Goal: Information Seeking & Learning: Learn about a topic

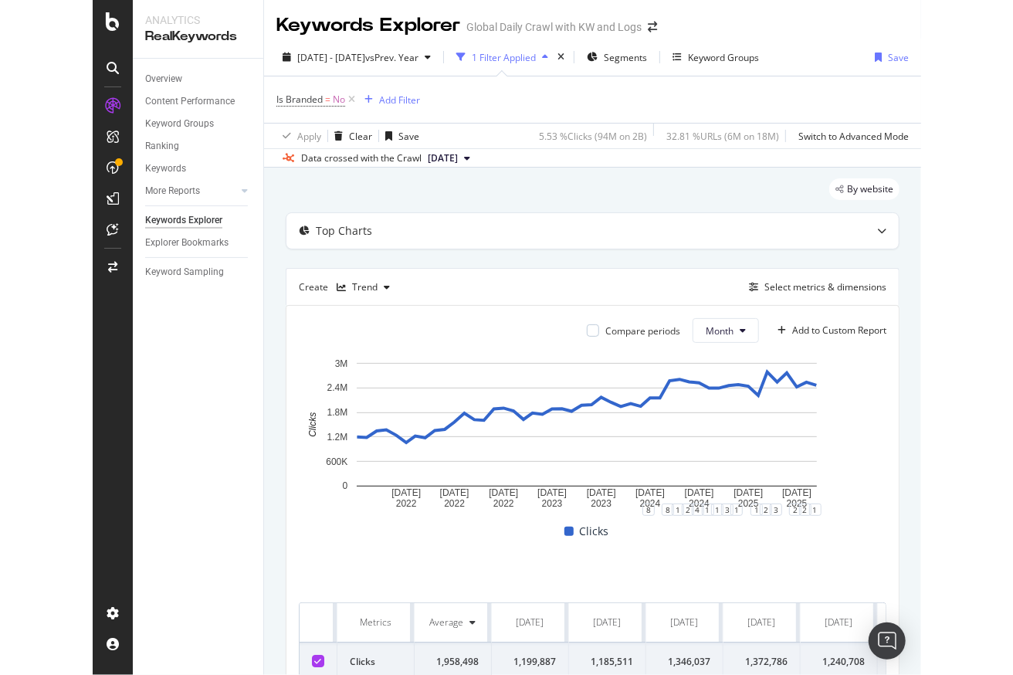
scroll to position [0, 2834]
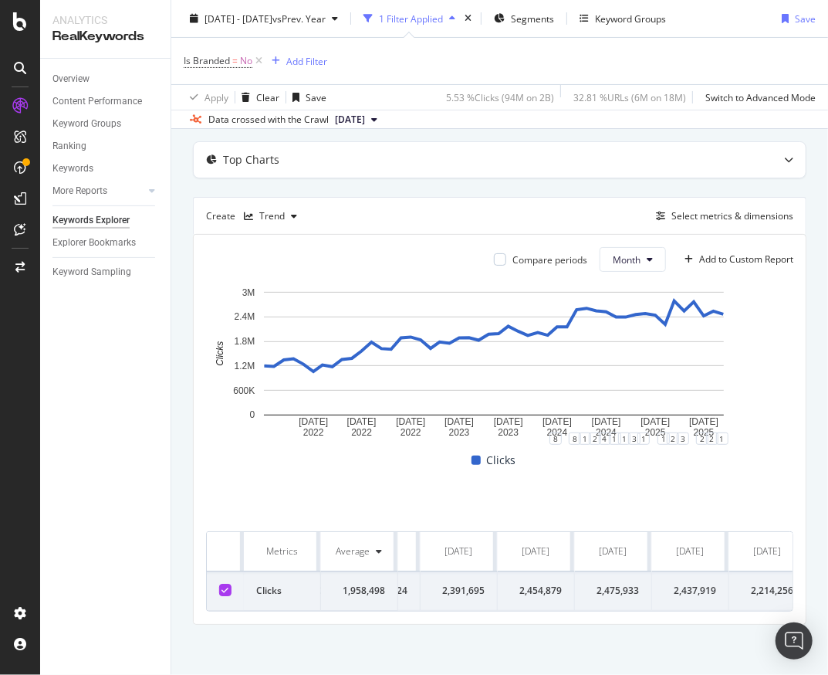
click at [469, 571] on td "2,391,695" at bounding box center [459, 590] width 77 height 39
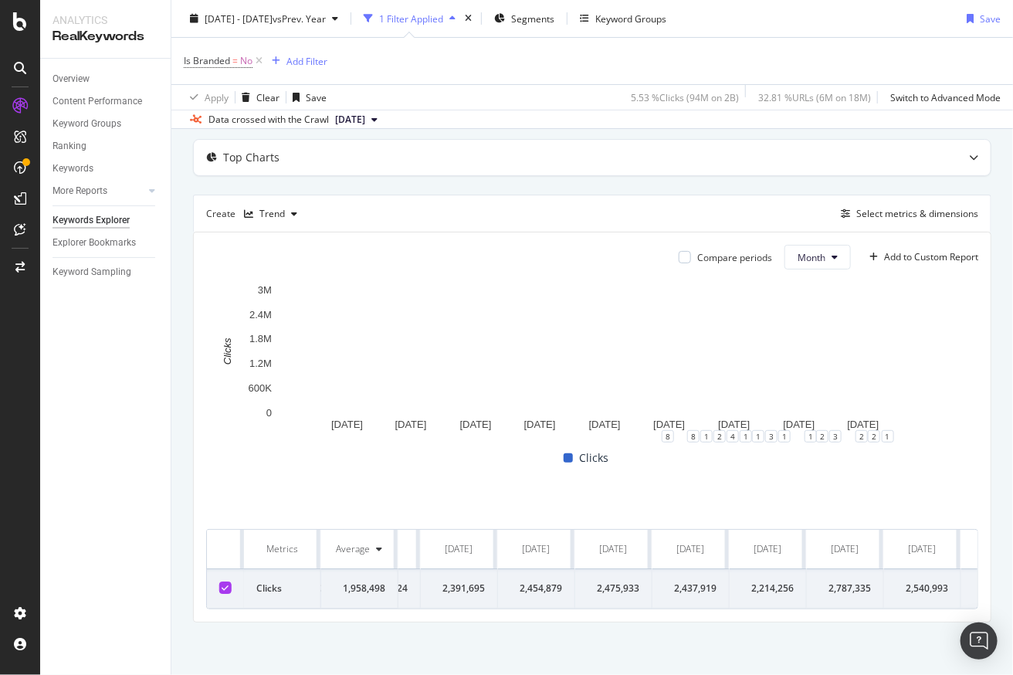
scroll to position [74, 0]
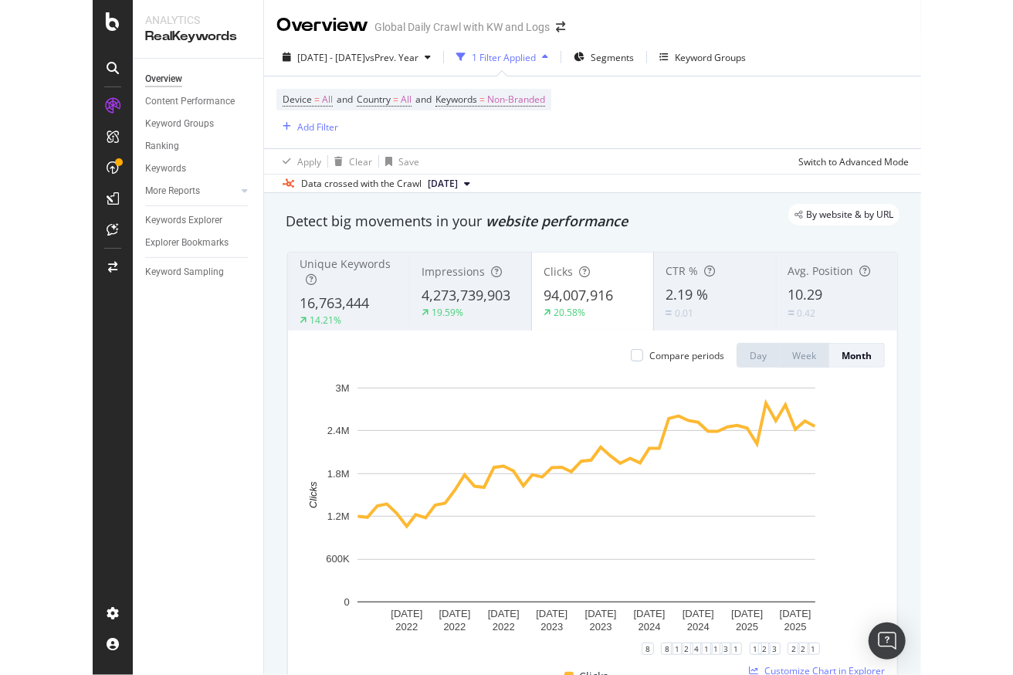
scroll to position [210, 0]
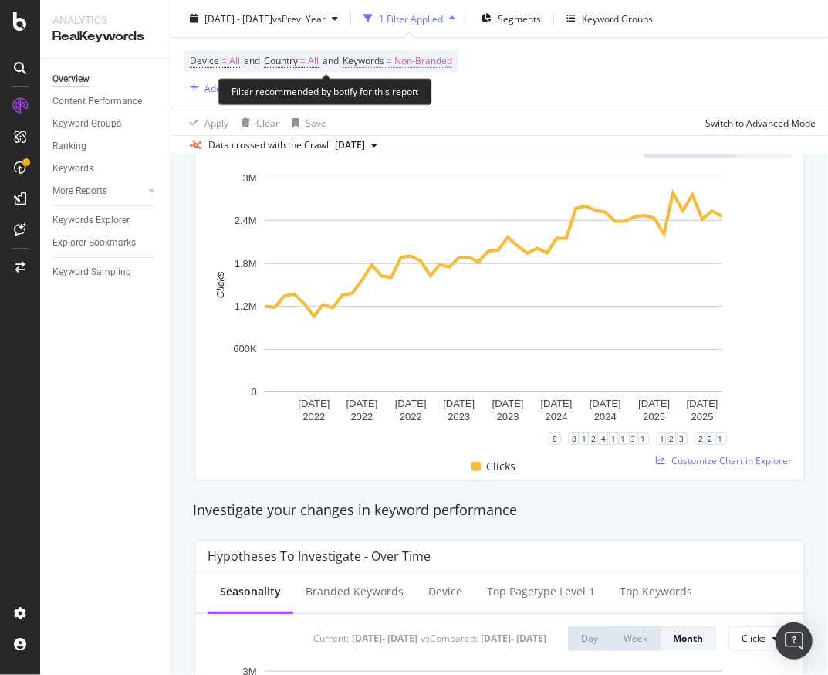
click at [426, 56] on span "Non-Branded" at bounding box center [423, 61] width 58 height 22
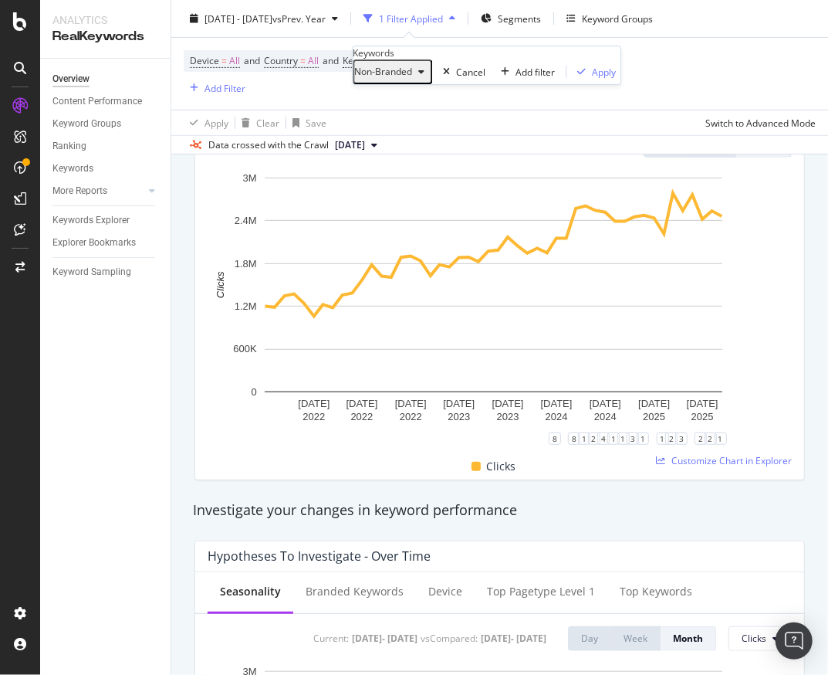
click at [412, 78] on span "Non-Branded" at bounding box center [383, 71] width 58 height 13
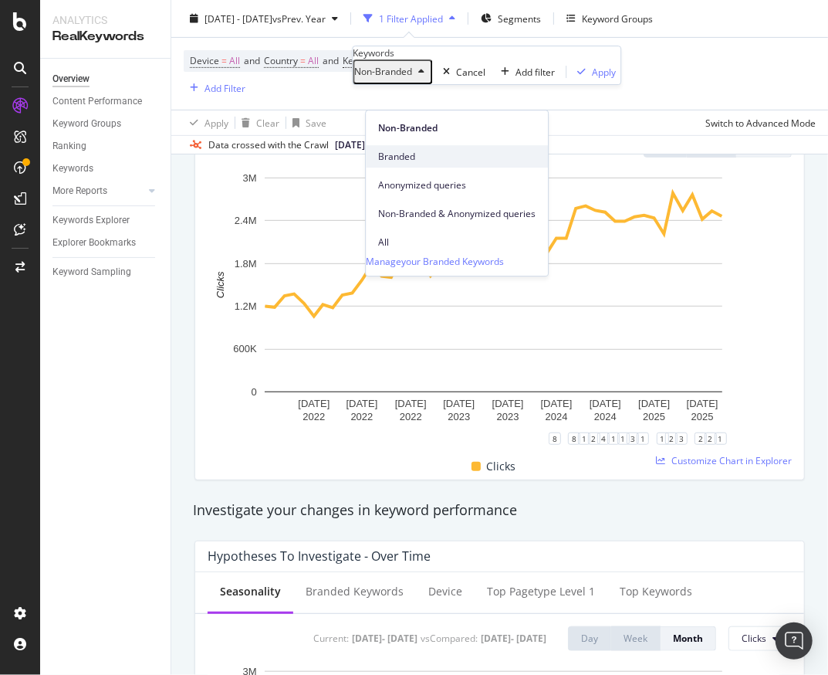
click at [401, 156] on span "Branded" at bounding box center [456, 157] width 157 height 14
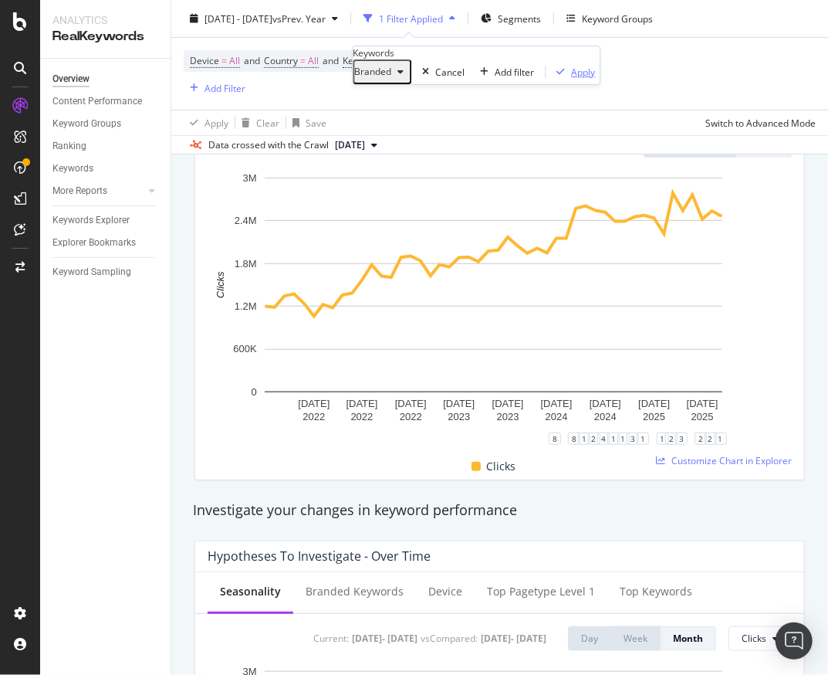
click at [571, 79] on div "Apply" at bounding box center [583, 72] width 24 height 13
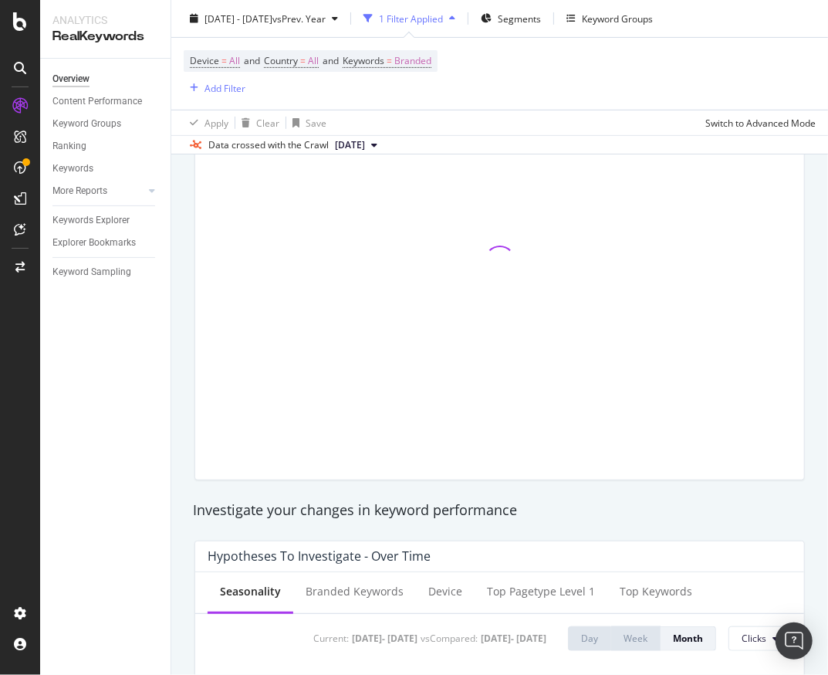
click at [104, 531] on div "Overview Content Performance Keyword Groups Ranking Keywords More Reports Count…" at bounding box center [105, 367] width 130 height 616
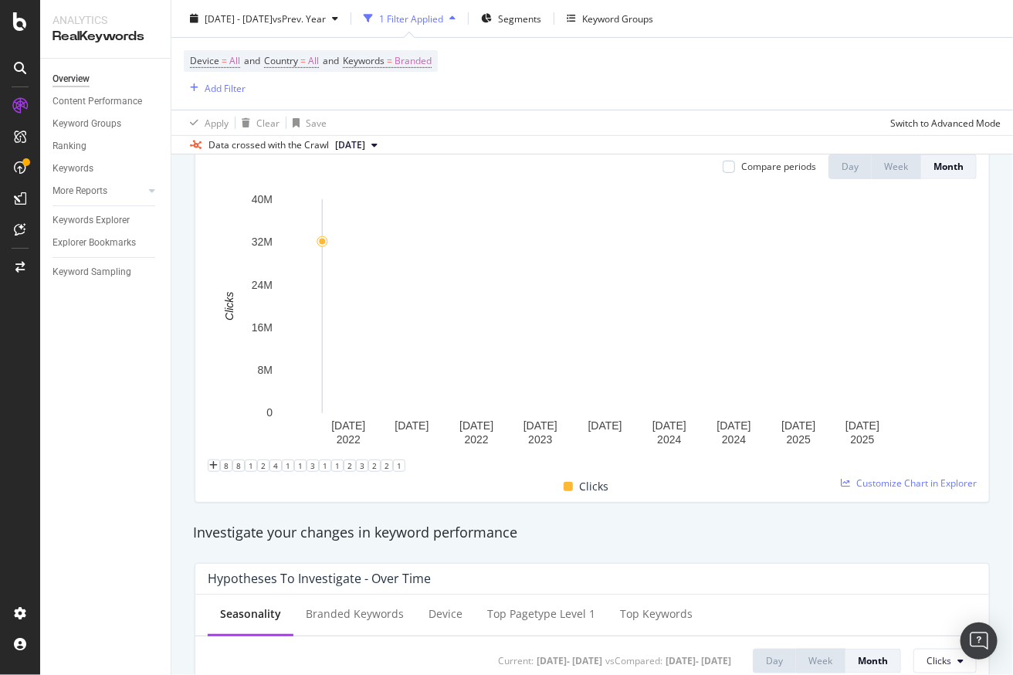
scroll to position [186, 0]
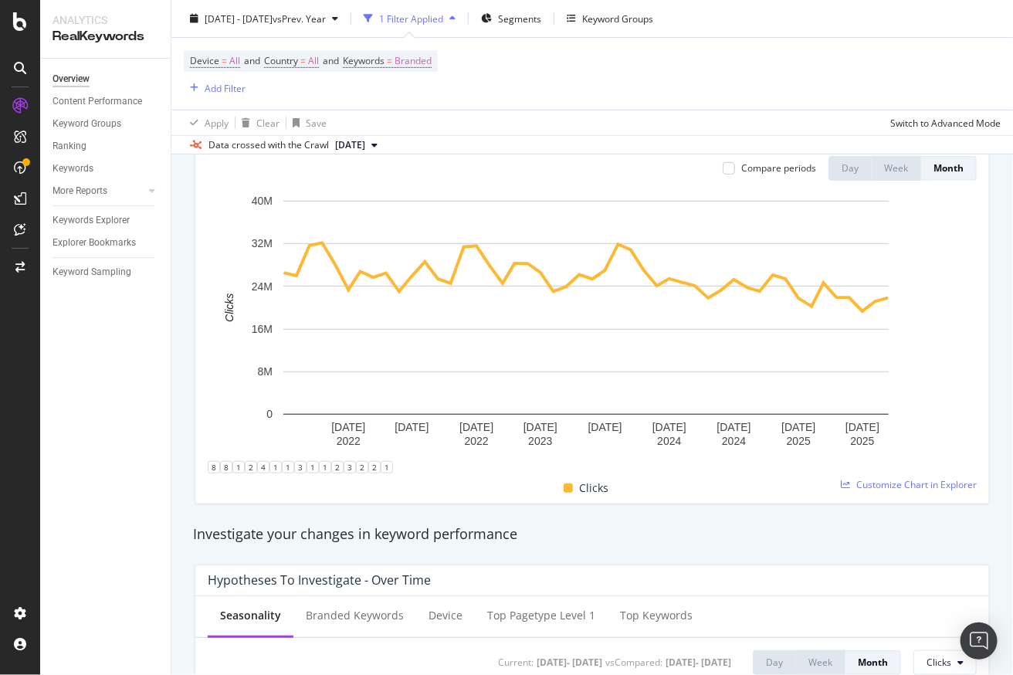
click at [404, 91] on div "Device = All and Country = All and Keywords = Branded Add Filter" at bounding box center [311, 73] width 254 height 47
click at [117, 330] on div "Overview Content Performance Keyword Groups Ranking Keywords More Reports Count…" at bounding box center [105, 367] width 130 height 616
click at [392, 85] on div "Device = All and Country = All and Keywords = Branded Add Filter" at bounding box center [311, 73] width 254 height 47
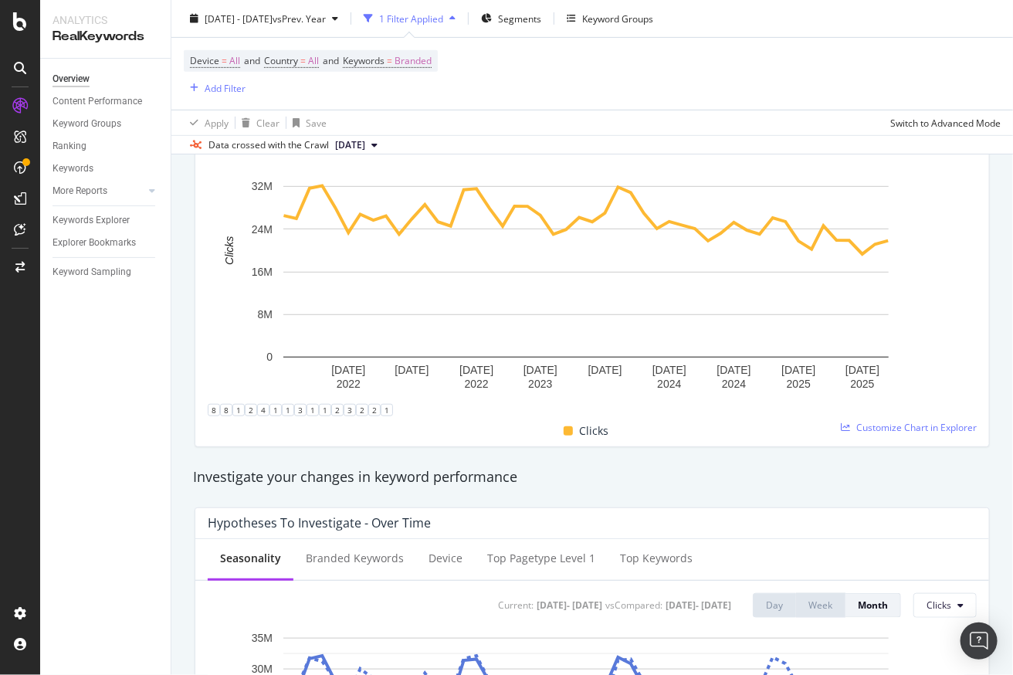
scroll to position [232, 0]
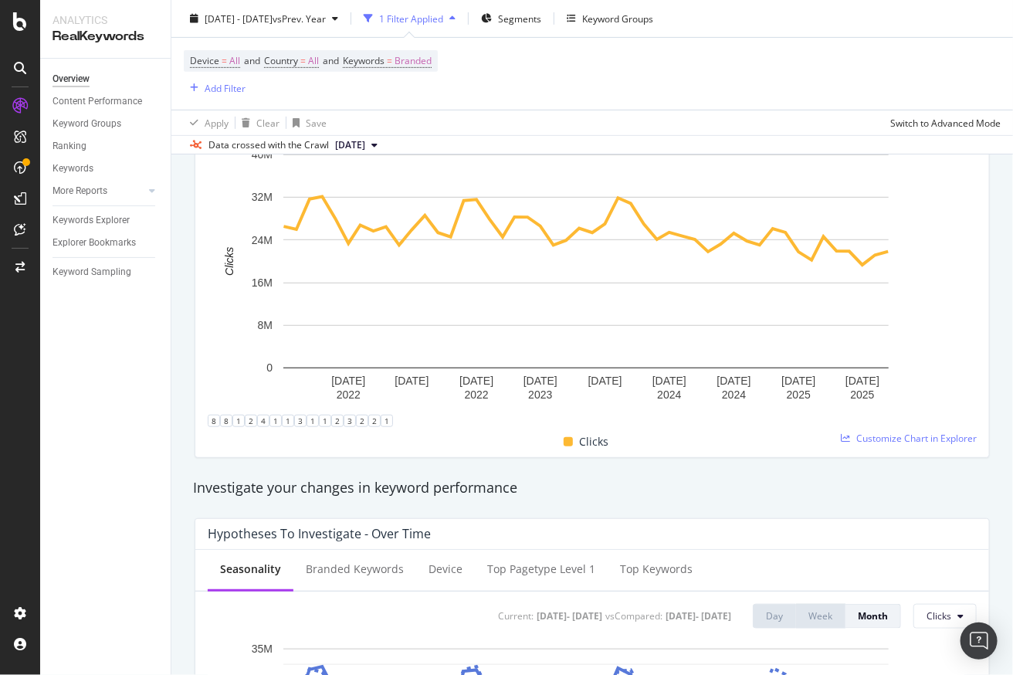
click at [69, 323] on div "Overview Content Performance Keyword Groups Ranking Keywords More Reports Count…" at bounding box center [105, 367] width 130 height 616
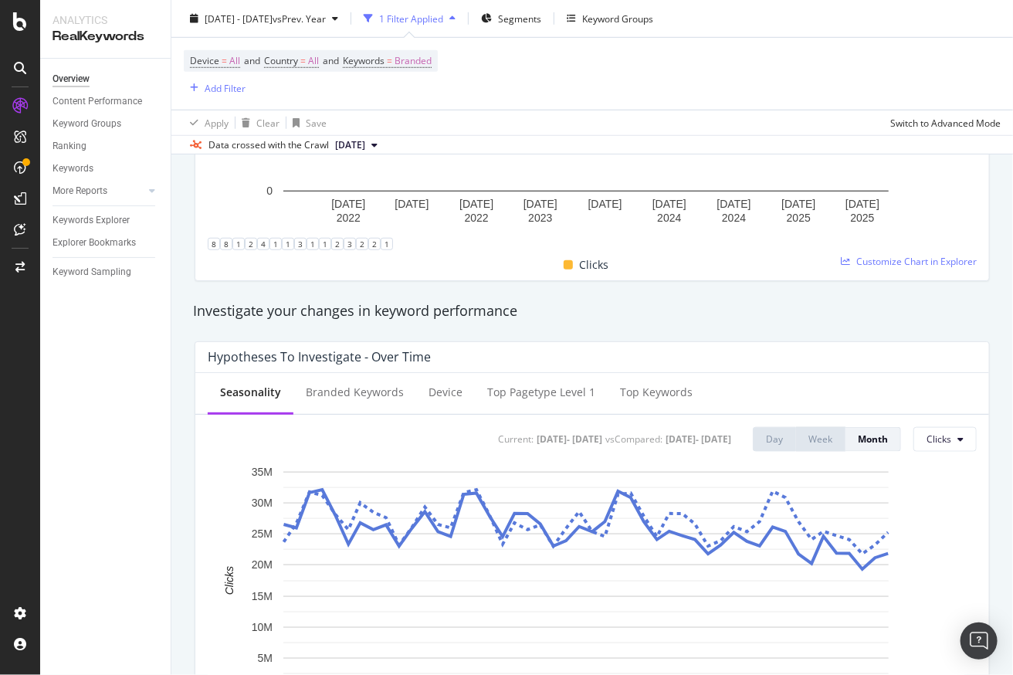
scroll to position [306, 0]
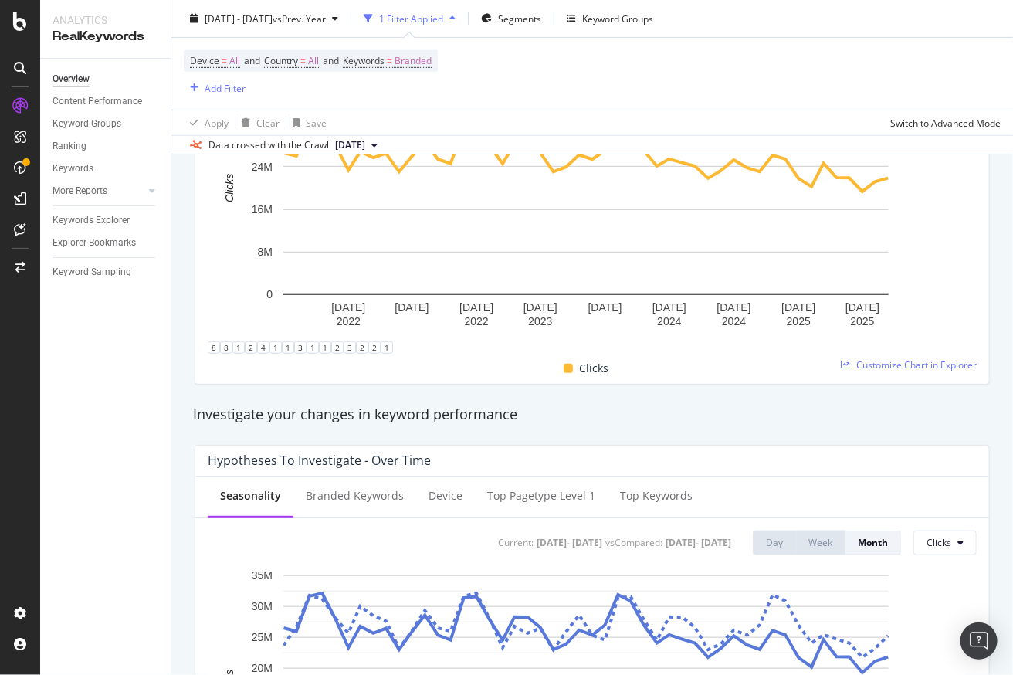
click at [140, 381] on div "Overview Content Performance Keyword Groups Ranking Keywords More Reports Count…" at bounding box center [105, 367] width 130 height 616
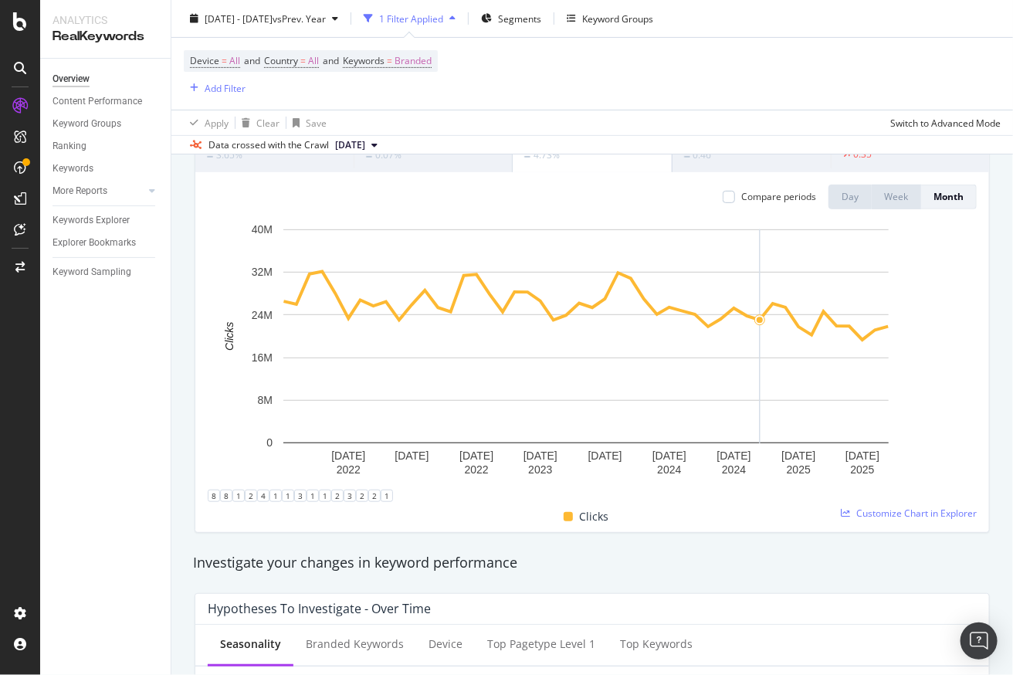
scroll to position [157, 0]
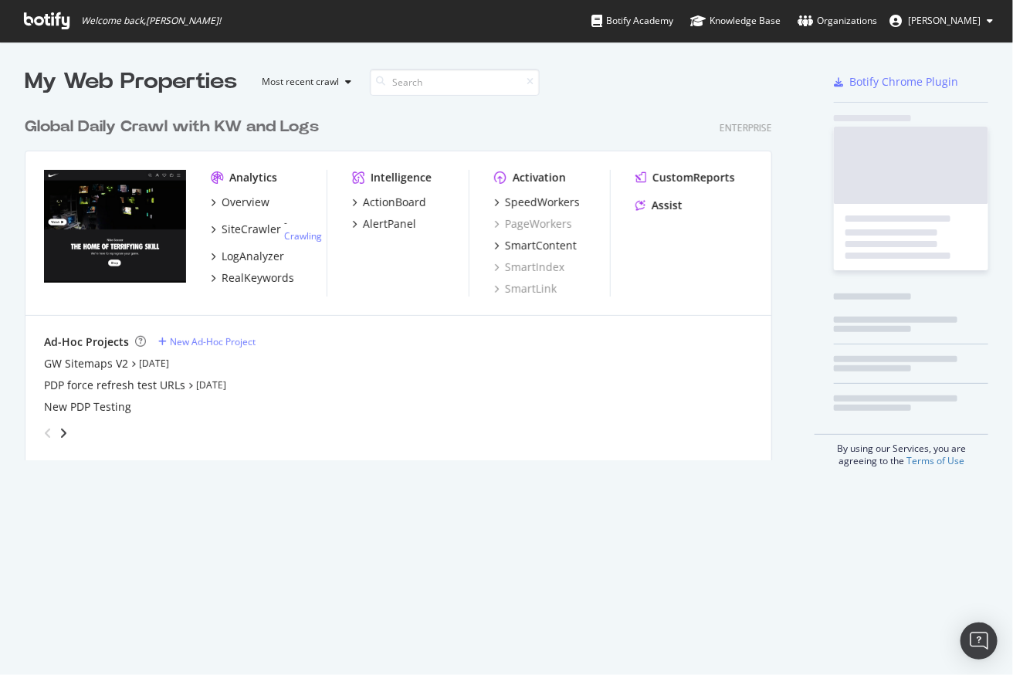
scroll to position [349, 746]
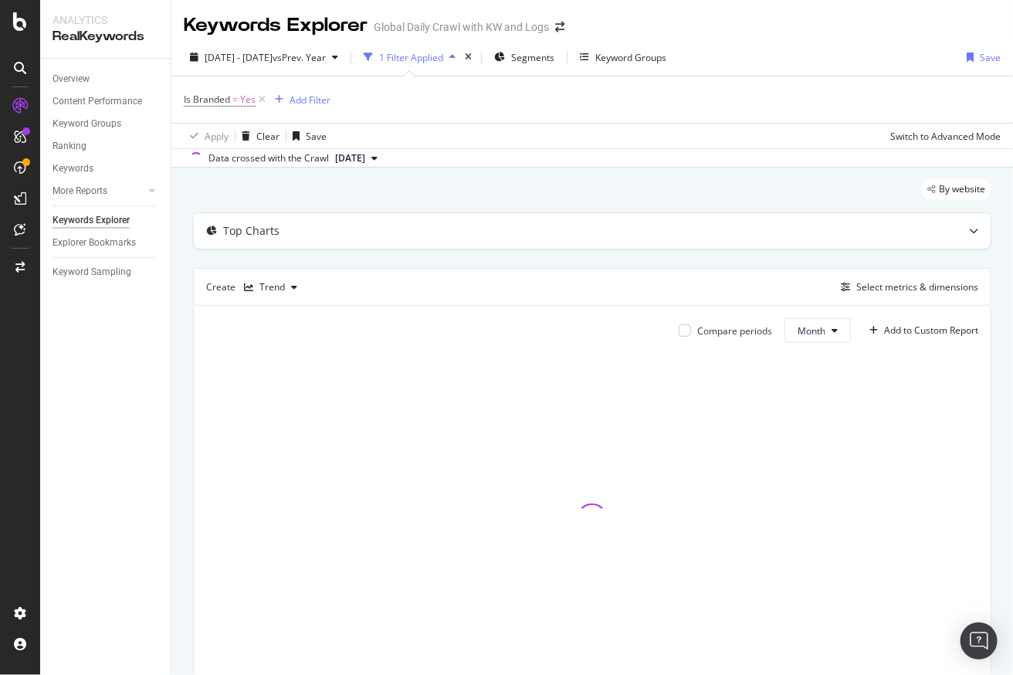
scroll to position [74, 0]
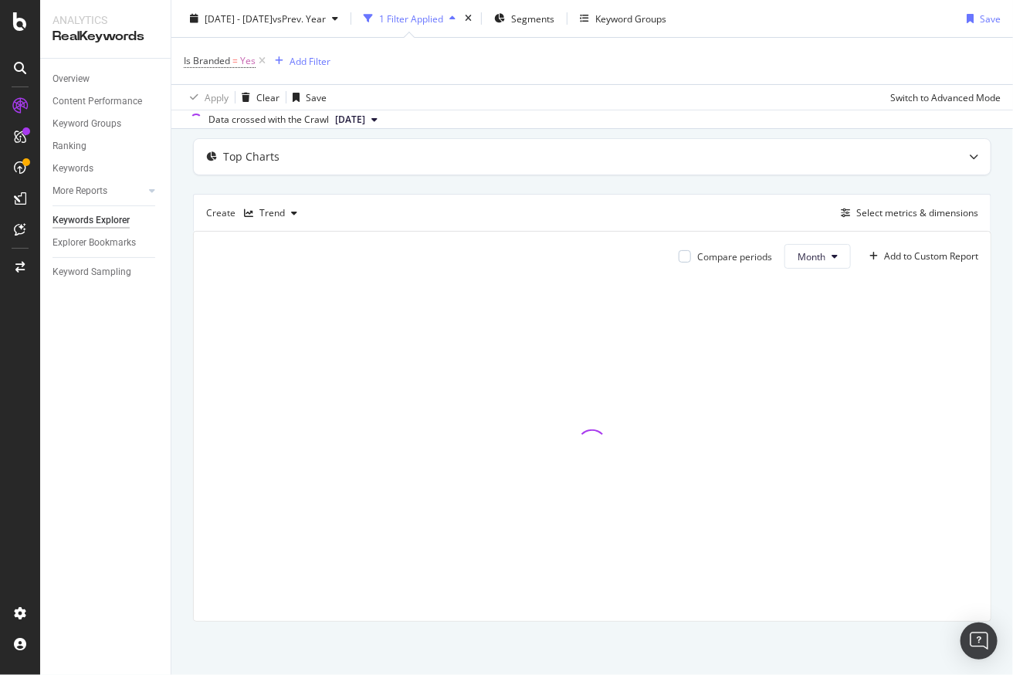
click at [174, 193] on div "By website Top Charts Create Trend Select metrics & dimensions Compare periods …" at bounding box center [591, 384] width 841 height 582
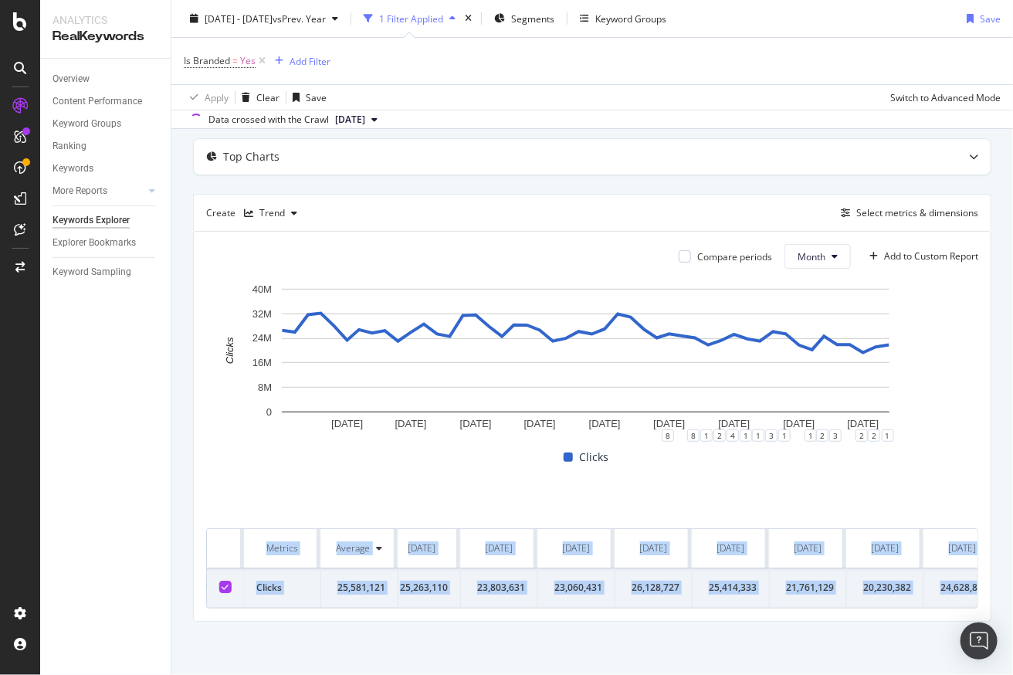
scroll to position [0, 3139]
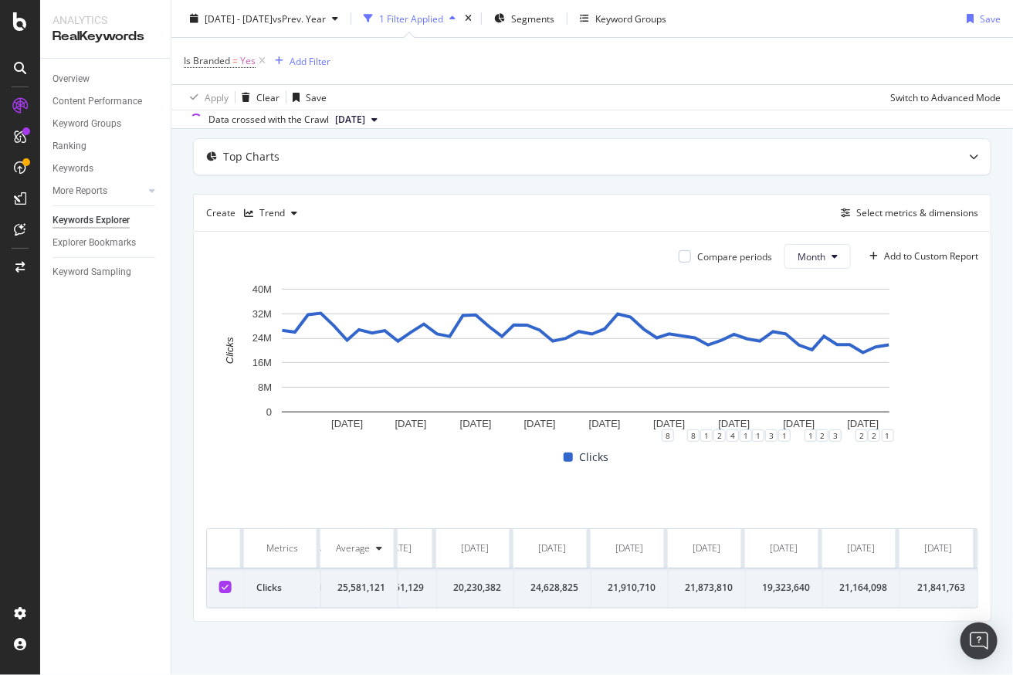
drag, startPoint x: 225, startPoint y: 533, endPoint x: 1030, endPoint y: 584, distance: 806.0
click at [1012, 584] on html "Analytics RealKeywords Overview Content Performance Keyword Groups Ranking Keyw…" at bounding box center [506, 337] width 1013 height 675
copy thead
